Goal: Information Seeking & Learning: Find specific page/section

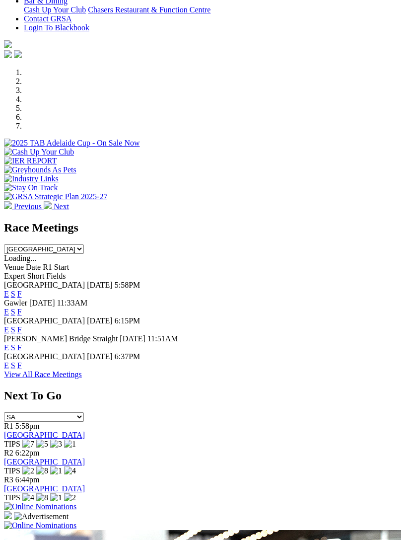
scroll to position [295, 0]
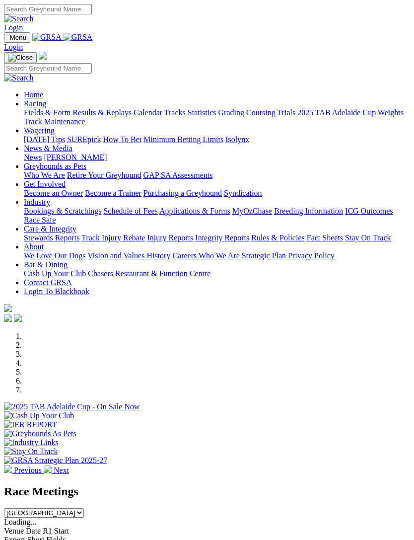
scroll to position [208, 0]
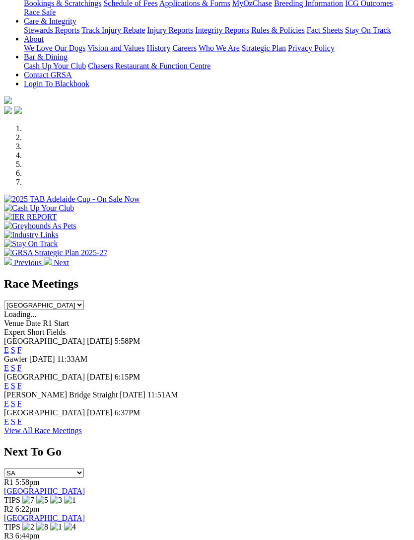
click at [82, 434] on link "View All Race Meetings" at bounding box center [43, 430] width 78 height 8
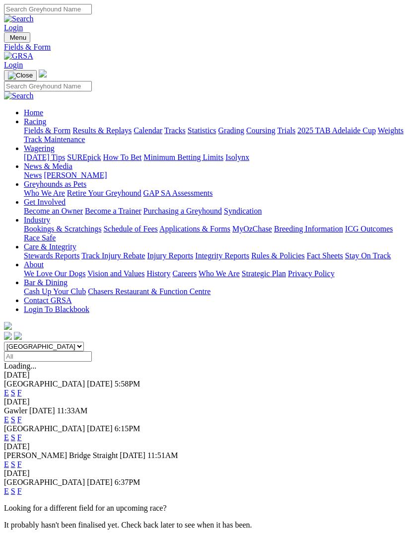
click at [22, 487] on link "F" at bounding box center [19, 491] width 4 height 8
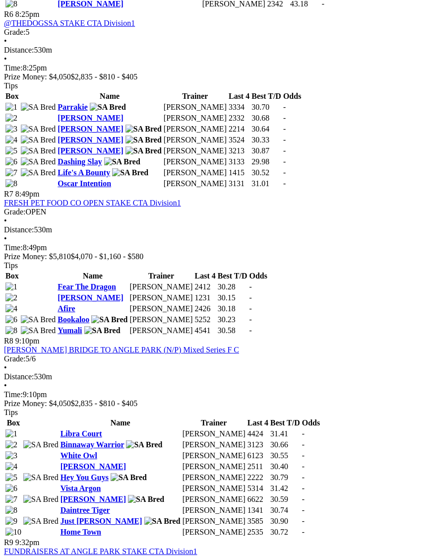
scroll to position [1448, 0]
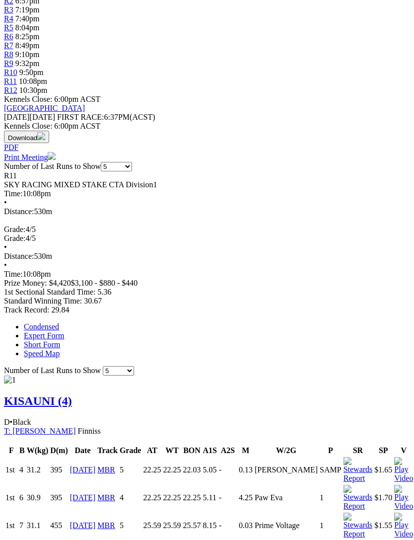
scroll to position [377, 0]
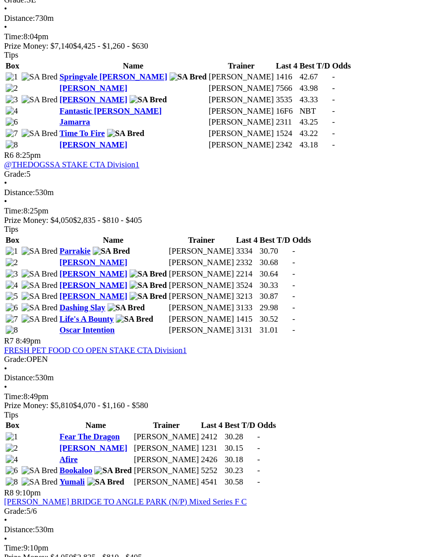
scroll to position [1297, 7]
